Goal: Task Accomplishment & Management: Manage account settings

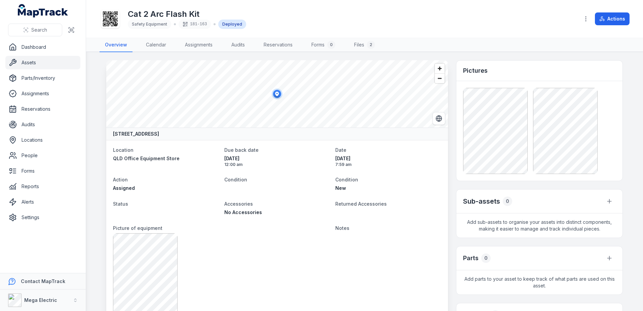
click at [34, 63] on link "Assets" at bounding box center [42, 62] width 75 height 13
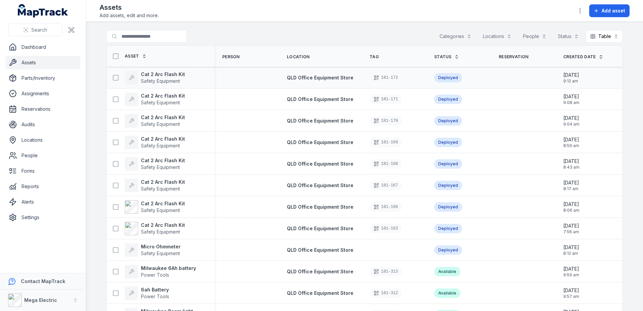
click at [189, 70] on div "Cat 2 Arc Flash Kit Safety Equipment" at bounding box center [161, 77] width 108 height 19
click at [166, 203] on strong "Cat 2 Arc Flash Kit" at bounding box center [163, 203] width 44 height 7
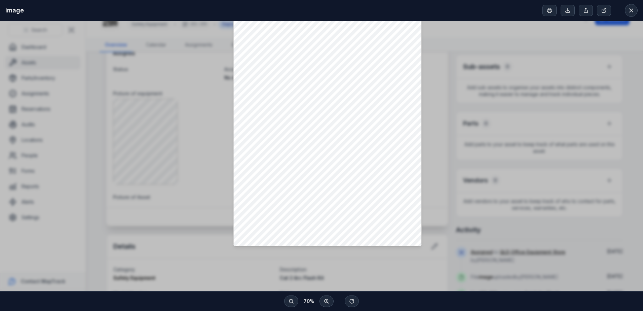
scroll to position [100, 0]
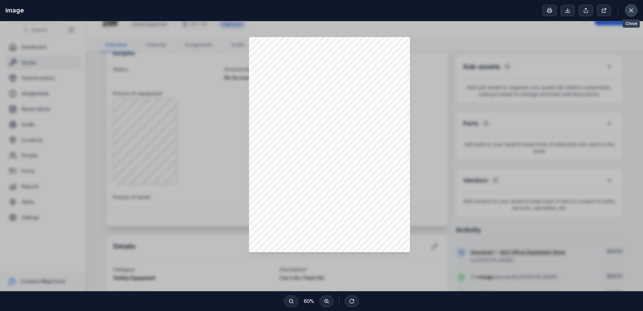
click at [631, 6] on button at bounding box center [631, 10] width 13 height 13
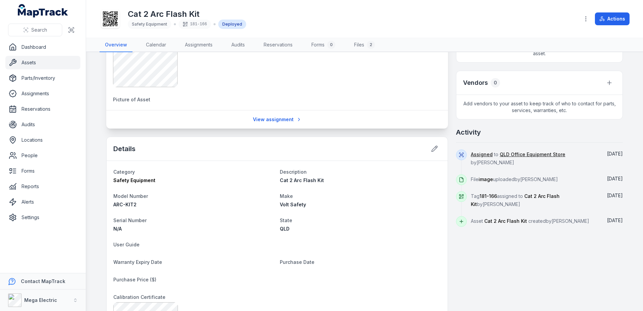
scroll to position [236, 0]
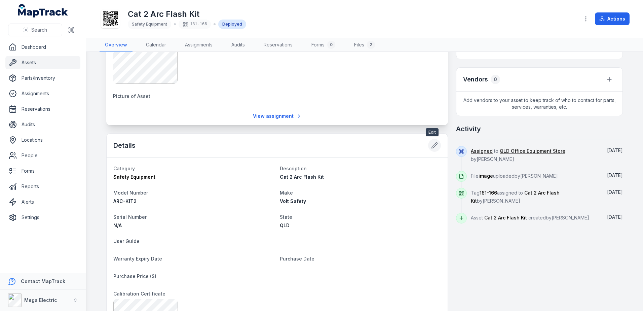
click at [437, 143] on button at bounding box center [434, 145] width 13 height 13
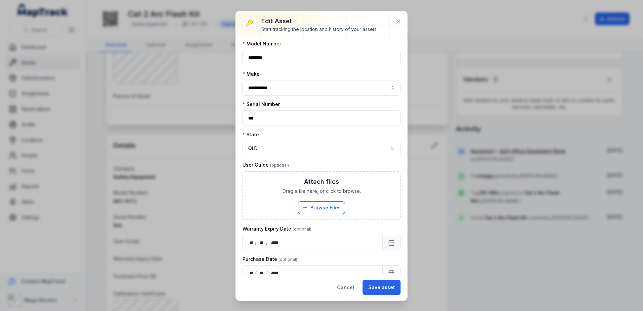
scroll to position [199, 0]
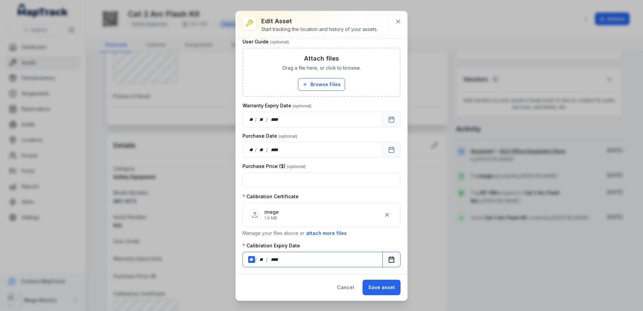
click at [251, 261] on div "**" at bounding box center [251, 259] width 7 height 7
click at [382, 284] on button "Save asset" at bounding box center [382, 287] width 38 height 15
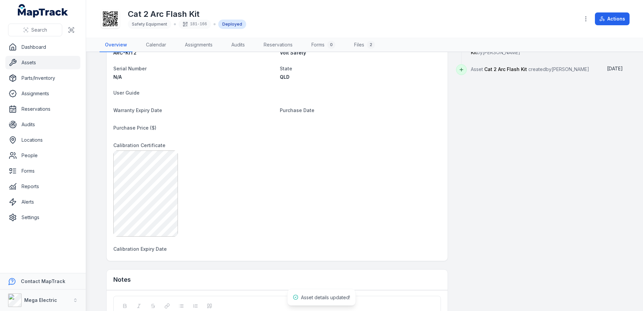
scroll to position [404, 0]
